Goal: Task Accomplishment & Management: Manage account settings

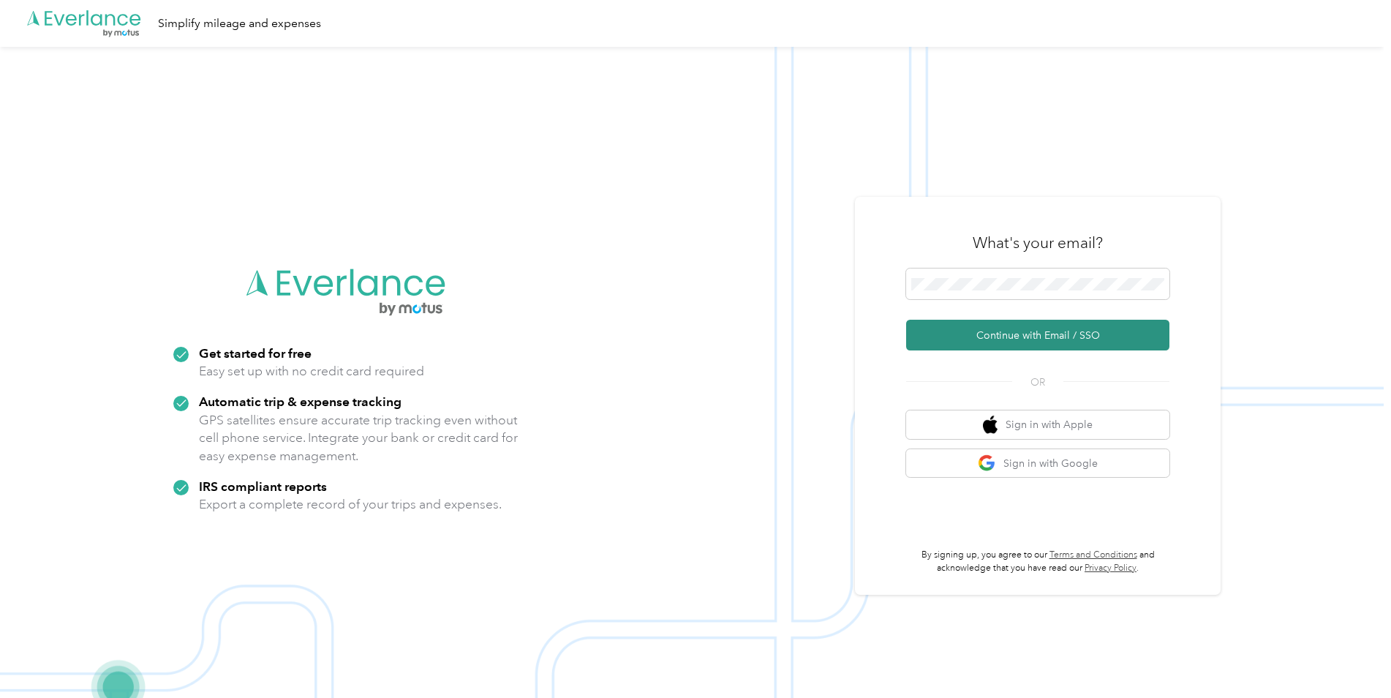
click at [1036, 345] on button "Continue with Email / SSO" at bounding box center [1037, 335] width 263 height 31
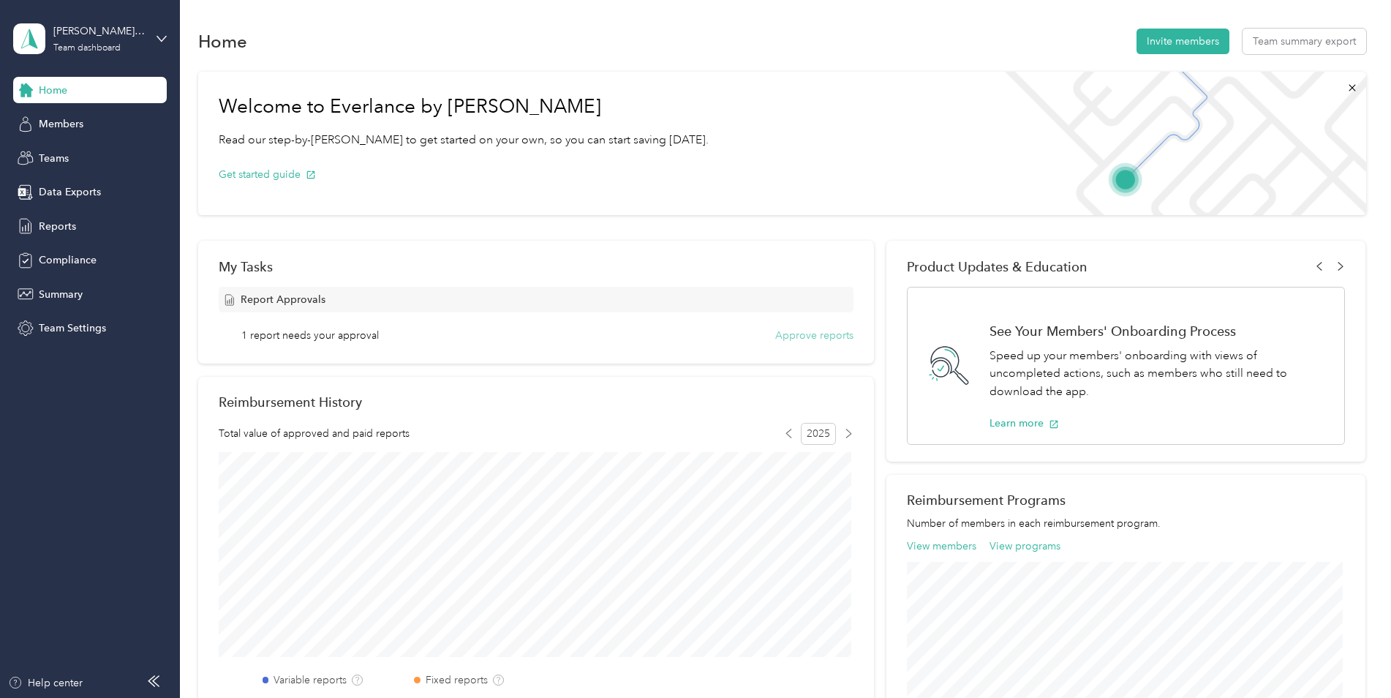
click at [822, 335] on button "Approve reports" at bounding box center [814, 335] width 78 height 15
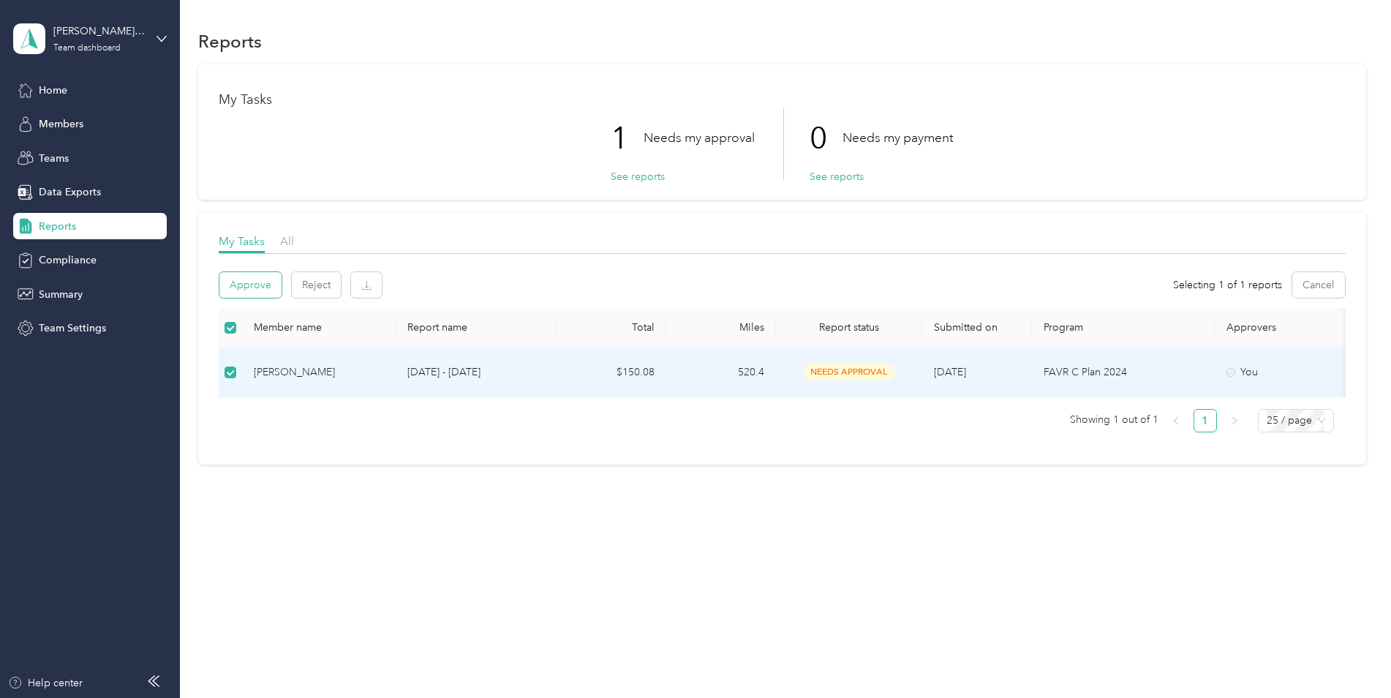
click at [249, 284] on button "Approve" at bounding box center [250, 285] width 62 height 26
